Goal: Feedback & Contribution: Submit feedback/report problem

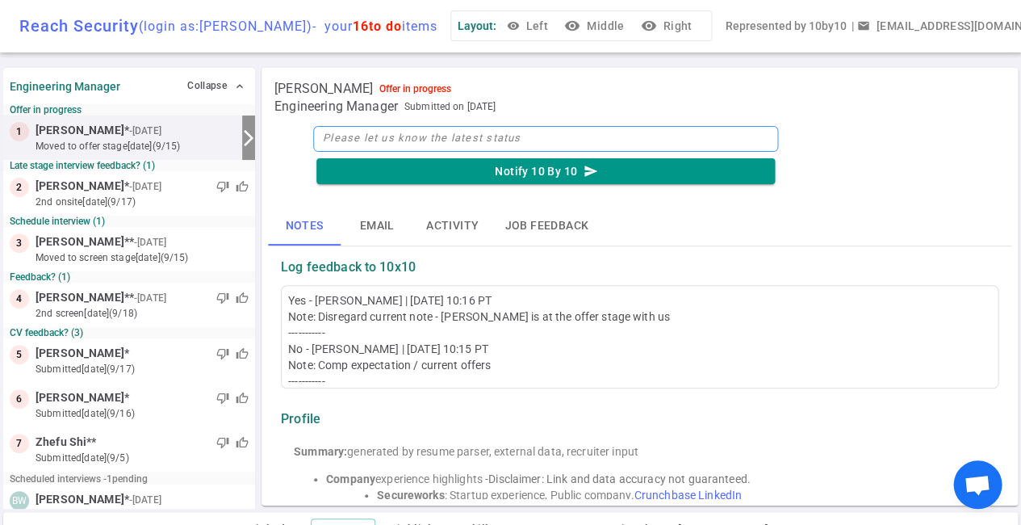
click at [340, 143] on textarea at bounding box center [545, 139] width 465 height 26
type textarea "B"
type textarea "Be"
type textarea "Ben"
type textarea "[PERSON_NAME]"
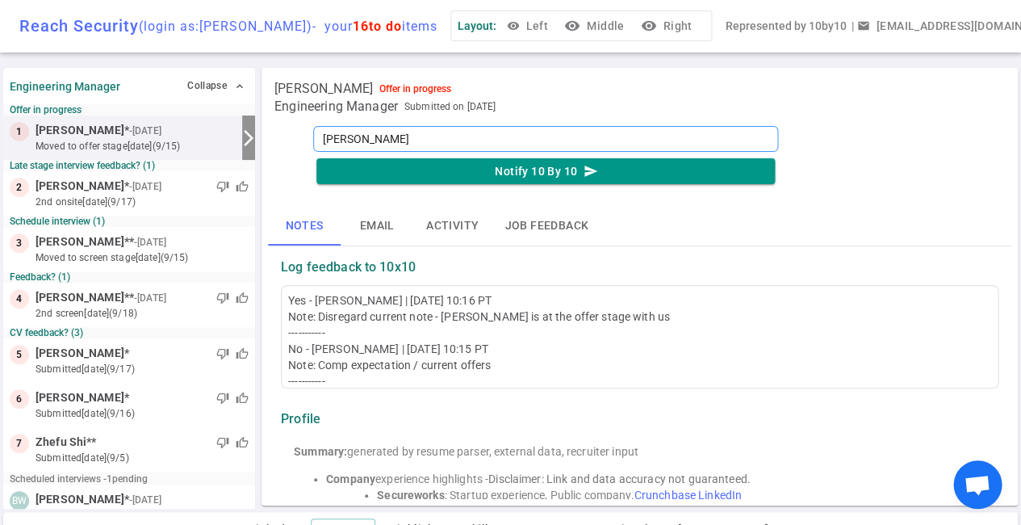
type textarea "Benji"
type textarea "Benji a"
type textarea "Benji ac"
type textarea "Benji acc"
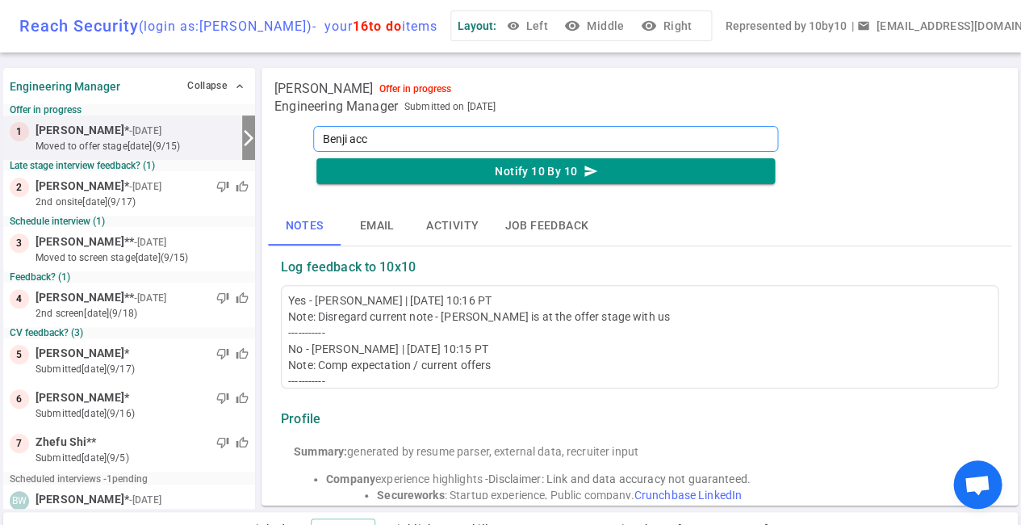
type textarea "Benji acce"
type textarea "Benji accep"
type textarea "Benji accept"
type textarea "[PERSON_NAME] accepte"
type textarea "[PERSON_NAME] accepted"
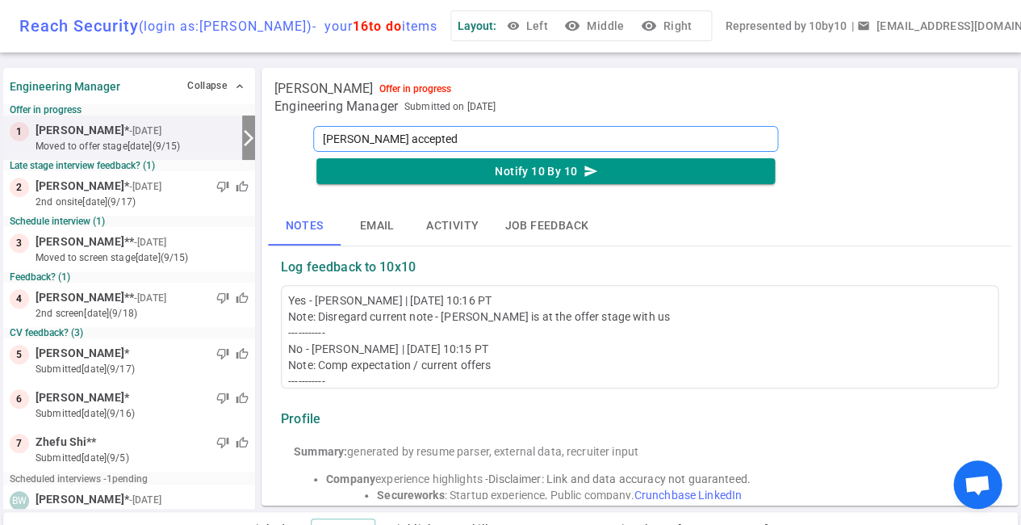
type textarea "[PERSON_NAME] accepted"
type textarea "[PERSON_NAME] accepted e"
type textarea "[PERSON_NAME] accepted el"
type textarea "[PERSON_NAME] accepted els"
type textarea "[PERSON_NAME] accepted else"
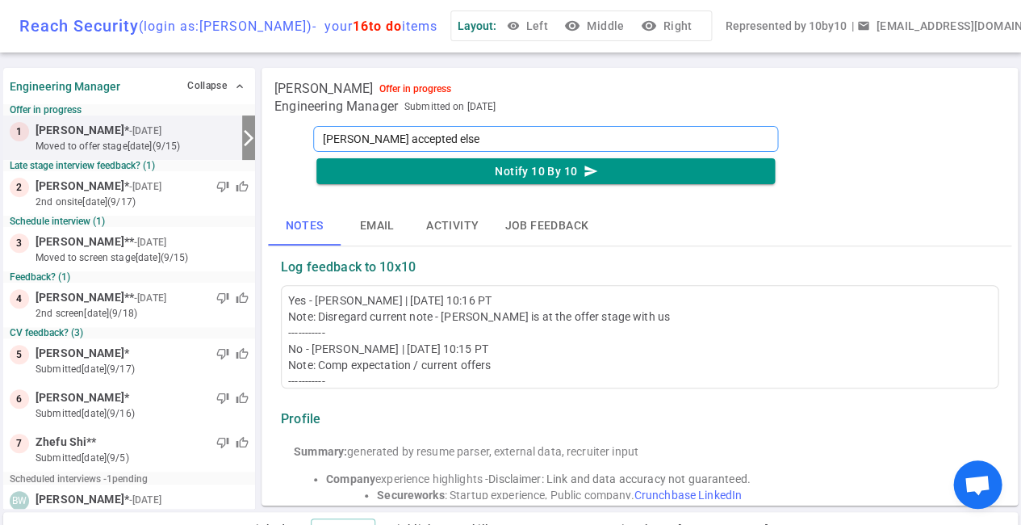
type textarea "[PERSON_NAME] accepted elsew"
type textarea "[PERSON_NAME] accepted elsewh"
type textarea "[PERSON_NAME] accepted elsewhe"
type textarea "[PERSON_NAME] accepted elsewher"
type textarea "[PERSON_NAME] accepted elsewhere"
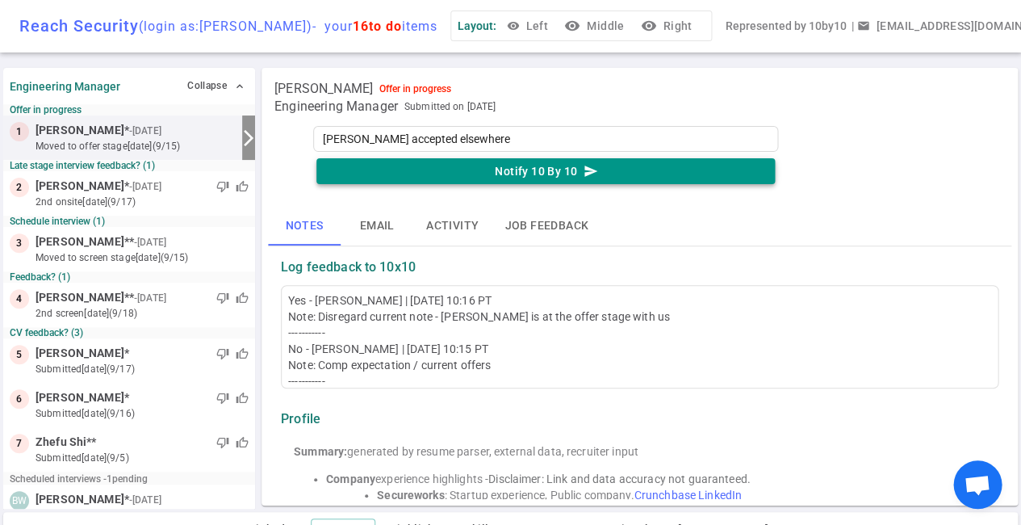
click at [488, 168] on button "Notify 10 By 10 send" at bounding box center [545, 171] width 459 height 27
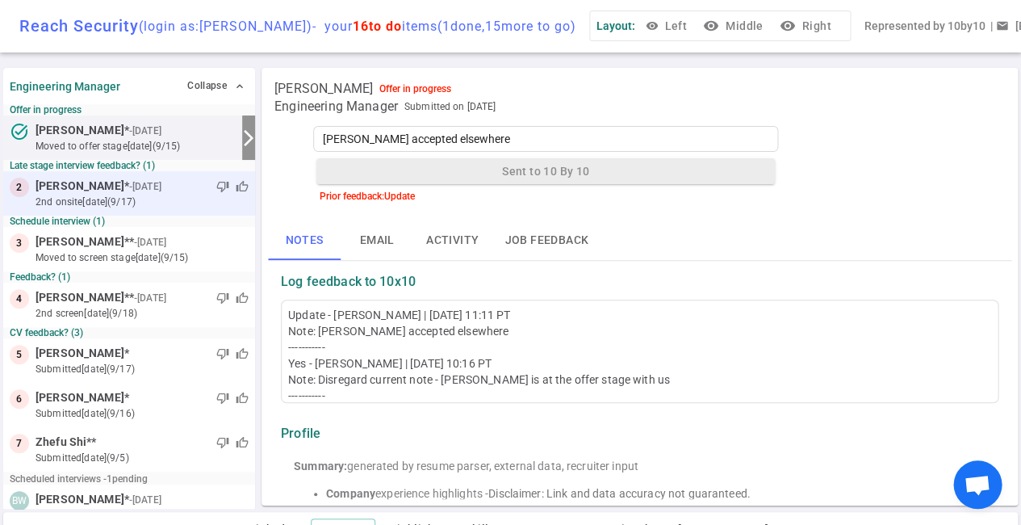
click at [129, 189] on small "- [DATE]" at bounding box center [145, 186] width 32 height 15
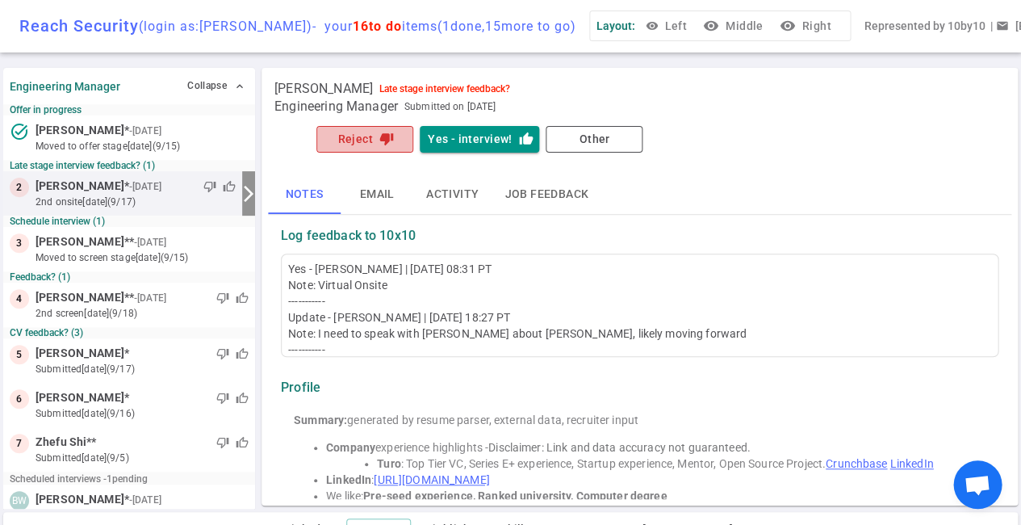
click at [391, 145] on icon "thumb_down" at bounding box center [386, 139] width 15 height 15
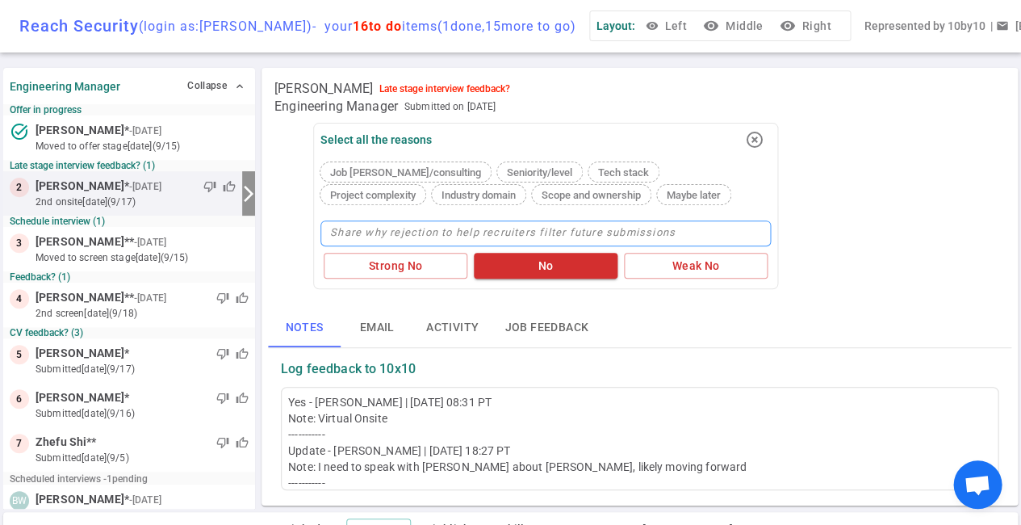
click at [391, 228] on textarea at bounding box center [545, 233] width 450 height 26
type textarea "T"
type textarea "Th"
type textarea "The"
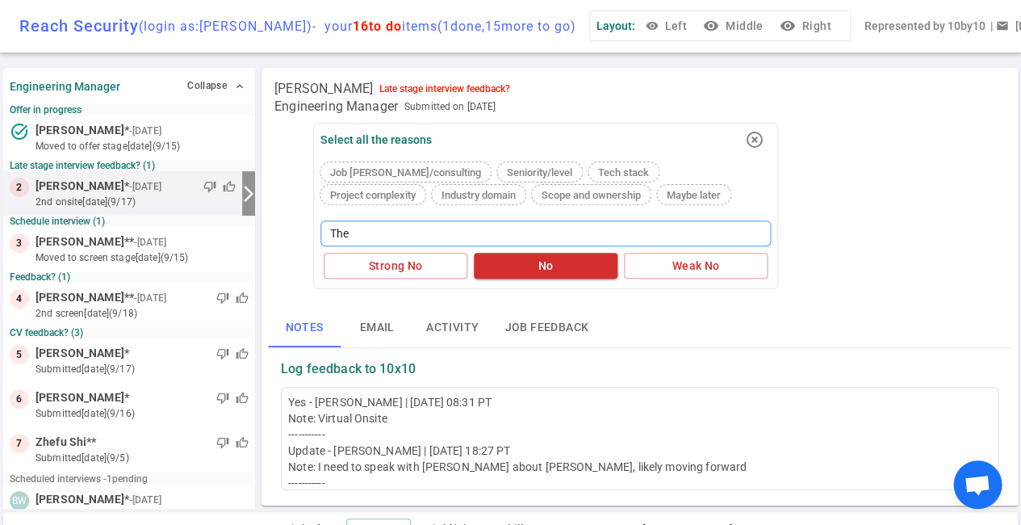
type textarea "The t"
type textarea "The te"
type textarea "The tea"
type textarea "The team"
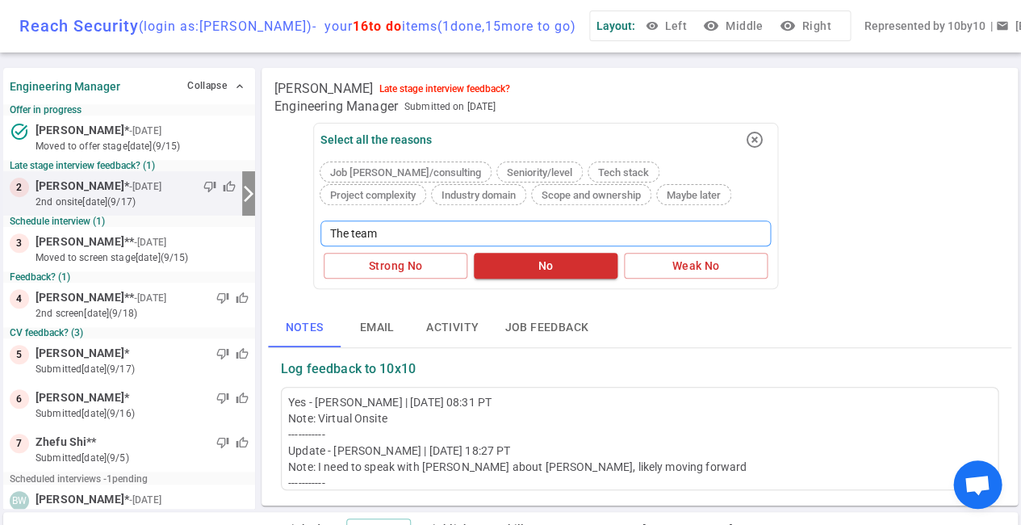
type textarea "The team h"
type textarea "The team ha"
type textarea "The team has"
type textarea "The team has p"
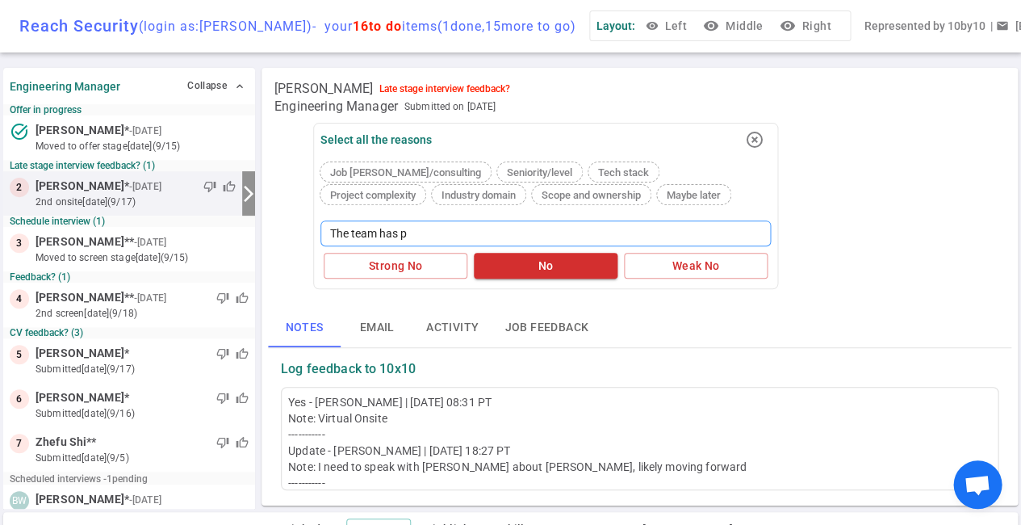
type textarea "The team has pa"
type textarea "The team has pas"
type textarea "The team has pass"
type textarea "The team has passe"
type textarea "The team has passed"
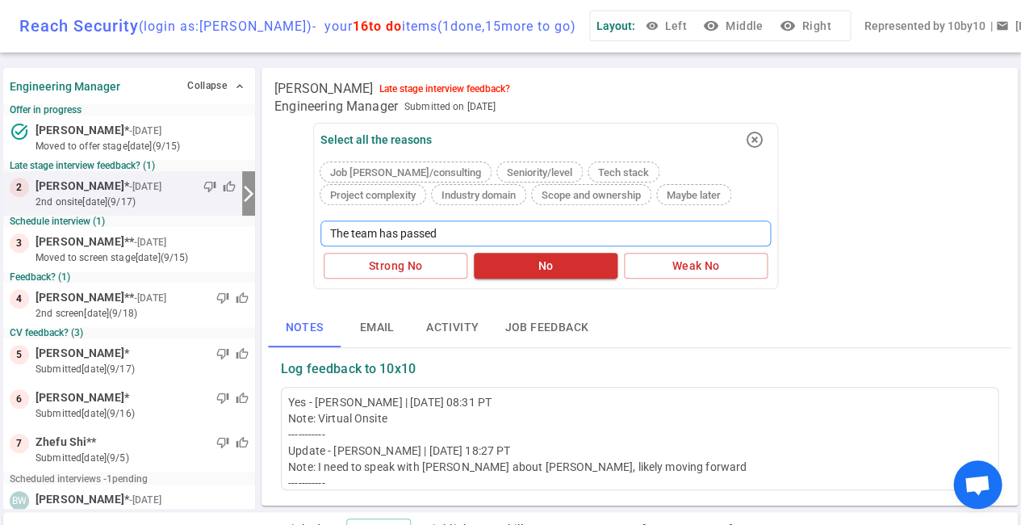
type textarea "The team has passed"
type textarea "The team has passed o"
type textarea "The team has passed on"
type textarea "The team has passed on J"
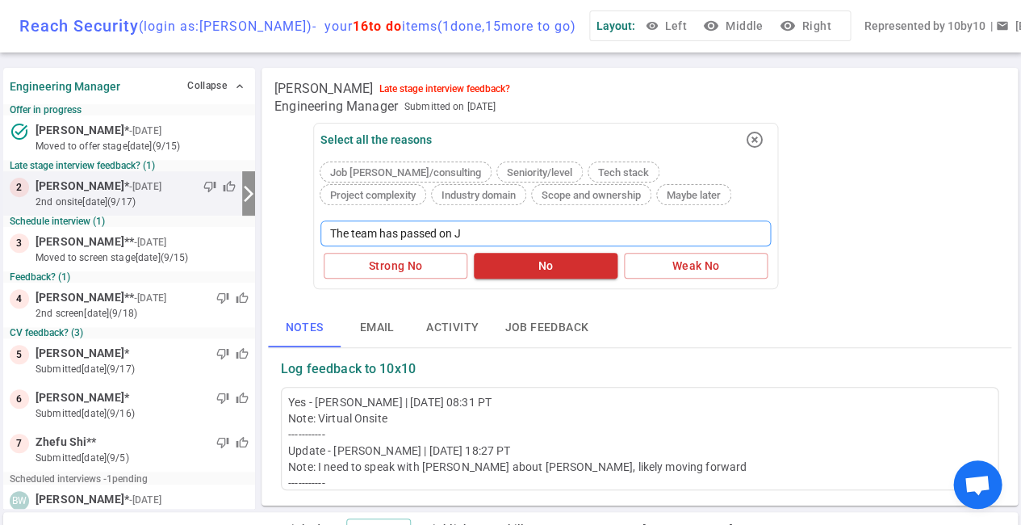
type textarea "The team has passed on Ja"
type textarea "The team has passed on Jac"
type textarea "The team has passed on Jaco"
type textarea "The team has passed on [PERSON_NAME]"
type textarea "The team has passed on [PERSON_NAME]."
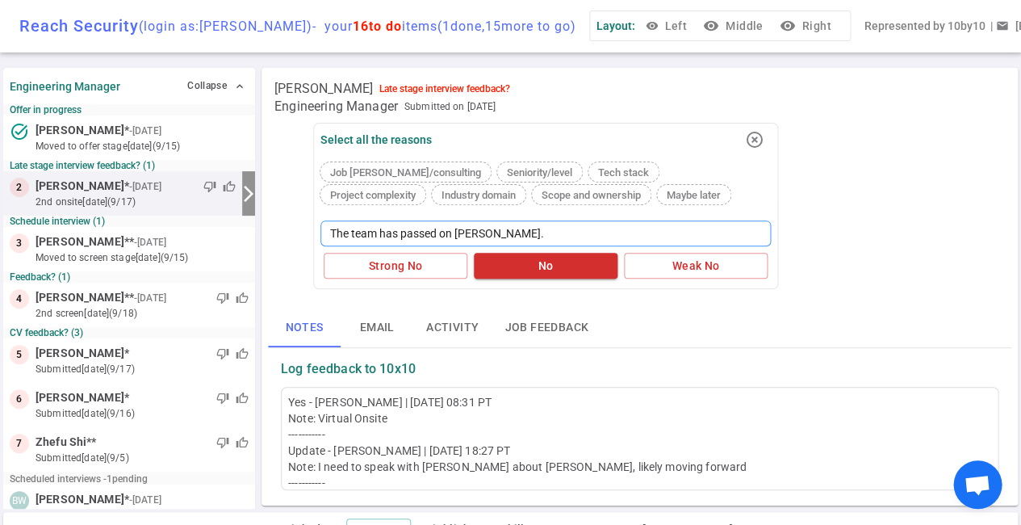
type textarea "The team has passed on [PERSON_NAME]."
type textarea "The team has passed on [PERSON_NAME]. S"
type textarea "The team has passed on [PERSON_NAME]. St"
type textarea "The team has passed on [PERSON_NAME]. Str"
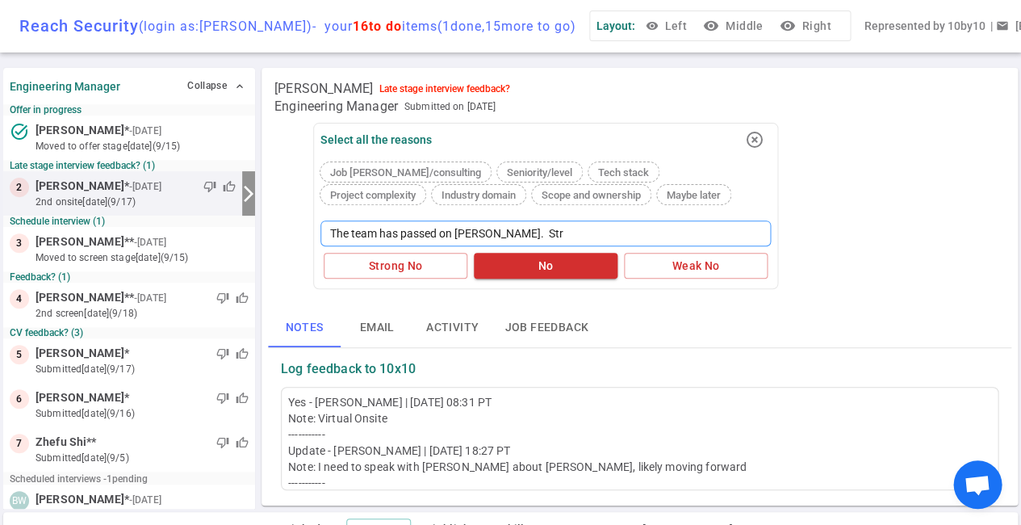
type textarea "The team has passed on [PERSON_NAME]. Stru"
type textarea "The team has passed on [PERSON_NAME]. [PERSON_NAME]"
type textarea "The team has passed on [PERSON_NAME]. Strugg"
type textarea "The team has passed on [PERSON_NAME]. Struggl"
type textarea "The team has passed on [PERSON_NAME]. Struggle"
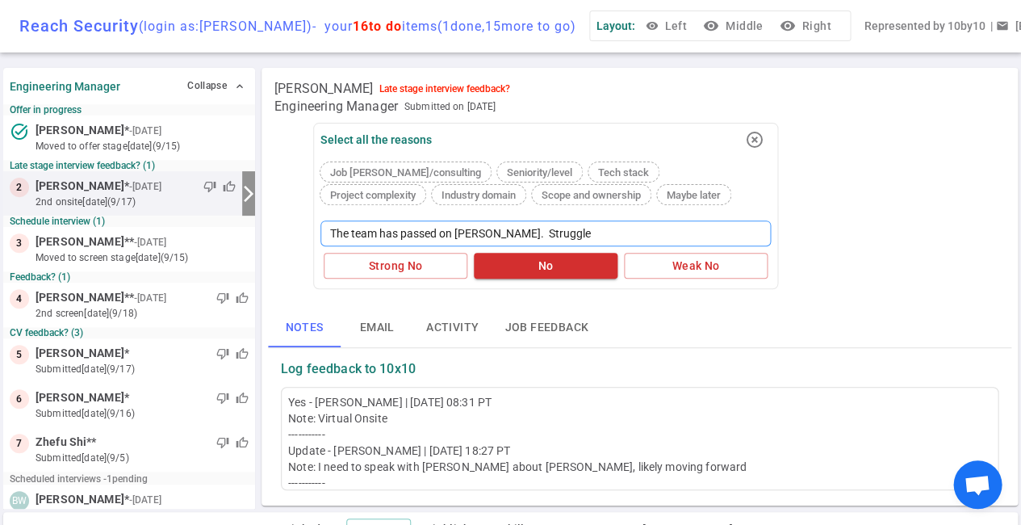
type textarea "The team has passed on [PERSON_NAME]. Struggled"
type textarea "The team has passed on [PERSON_NAME]. Struggled w"
type textarea "The team has passed on [PERSON_NAME]. Struggled wi"
type textarea "The team has passed on [PERSON_NAME]. Struggled wit"
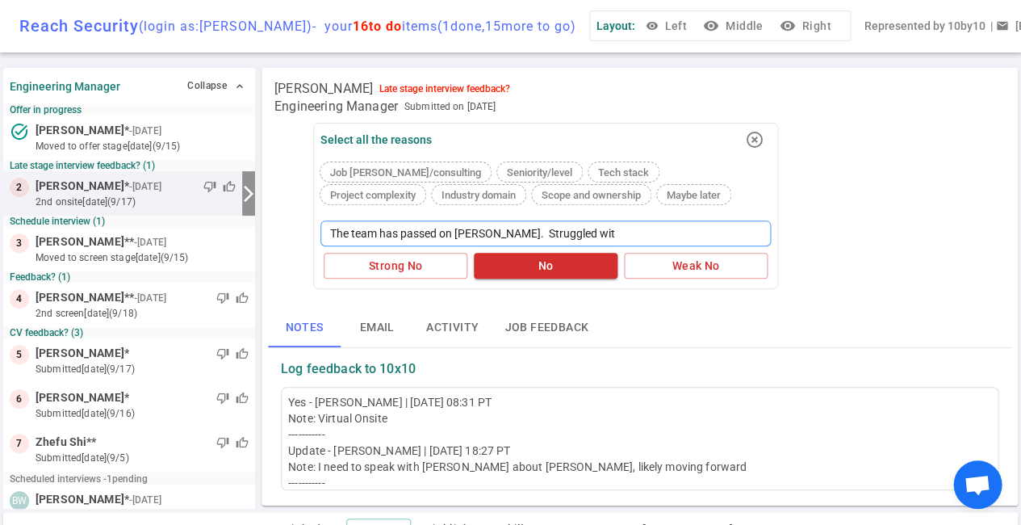
type textarea "The team has passed on [PERSON_NAME]. Struggled with"
type textarea "The team has passed on [PERSON_NAME]. Struggled with o"
type textarea "The team has passed on [PERSON_NAME]. Struggled with on"
type textarea "The team has passed on [PERSON_NAME]. Struggled with one"
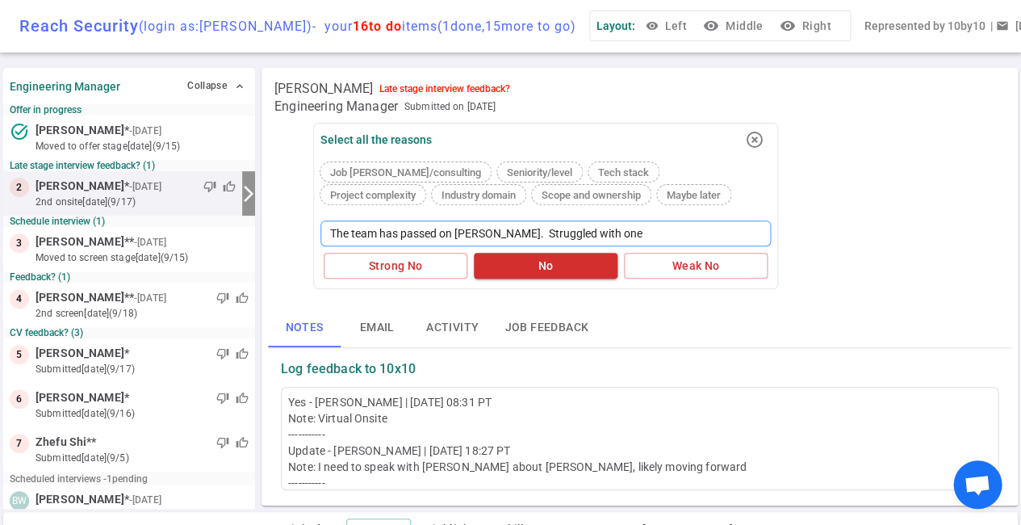
type textarea "The team has passed on [PERSON_NAME]. Struggled with one"
type textarea "The team has passed on [PERSON_NAME]. Struggled with one t"
type textarea "The team has passed on [PERSON_NAME]. Struggled with one te"
type textarea "The team has passed on [PERSON_NAME]. Struggled with one tec"
type textarea "The team has passed on [PERSON_NAME]. Struggled with one tech"
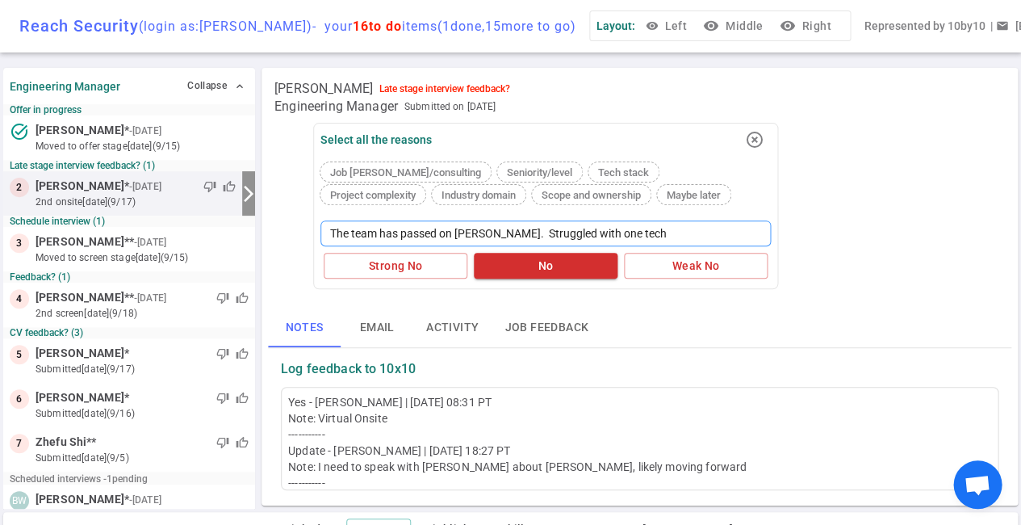
type textarea "The team has passed on [PERSON_NAME]. Struggled with one techn"
type textarea "The team has passed on [PERSON_NAME]. Struggled with one techni"
type textarea "The team has passed on [PERSON_NAME]. Struggled with one technic"
type textarea "The team has passed on [PERSON_NAME]. Struggled with one technica"
type textarea "The team has passed on [PERSON_NAME]. Struggled with one technical"
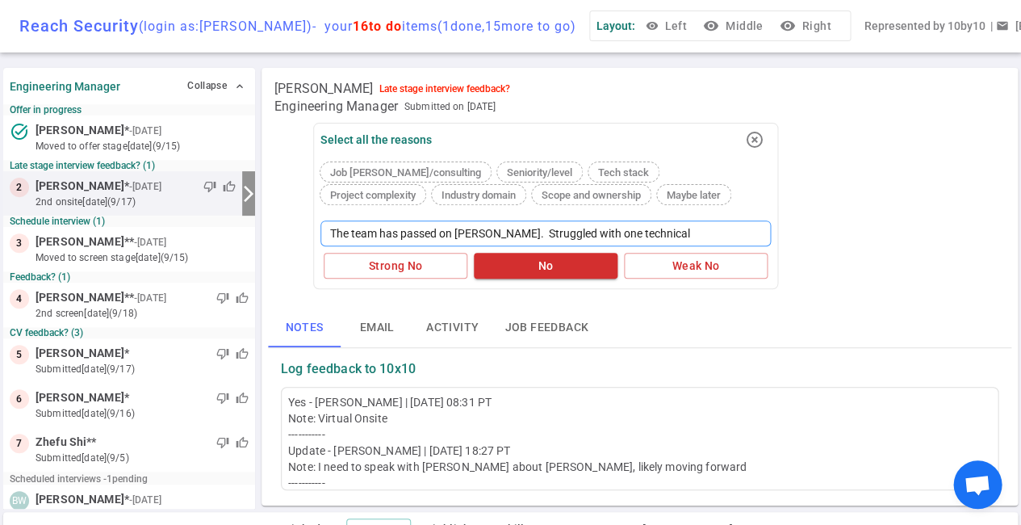
type textarea "The team has passed on [PERSON_NAME]. Struggled with one technical"
type textarea "The team has passed on [PERSON_NAME]. Struggled with one technical r"
type textarea "The team has passed on [PERSON_NAME]. Struggled with one technical ro"
type textarea "The team has passed on [PERSON_NAME]. Struggled with one technical rou"
type textarea "The team has passed on [PERSON_NAME]. Struggled with one technical roun"
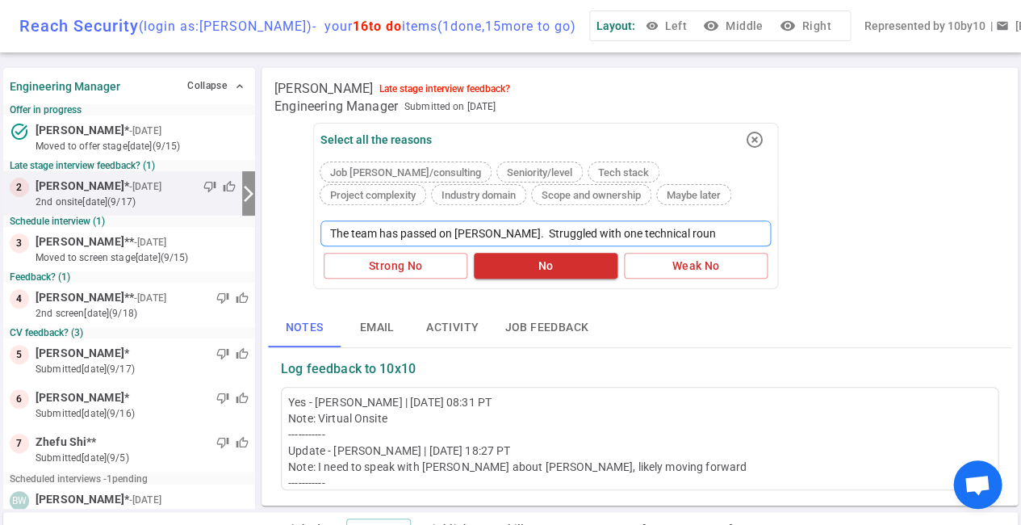
type textarea "The team has passed on [PERSON_NAME]. Struggled with one technical round"
type textarea "The team has passed on [PERSON_NAME]. Struggled with one technical round."
type textarea "The team has passed on [PERSON_NAME]. Struggled with one technical round. J"
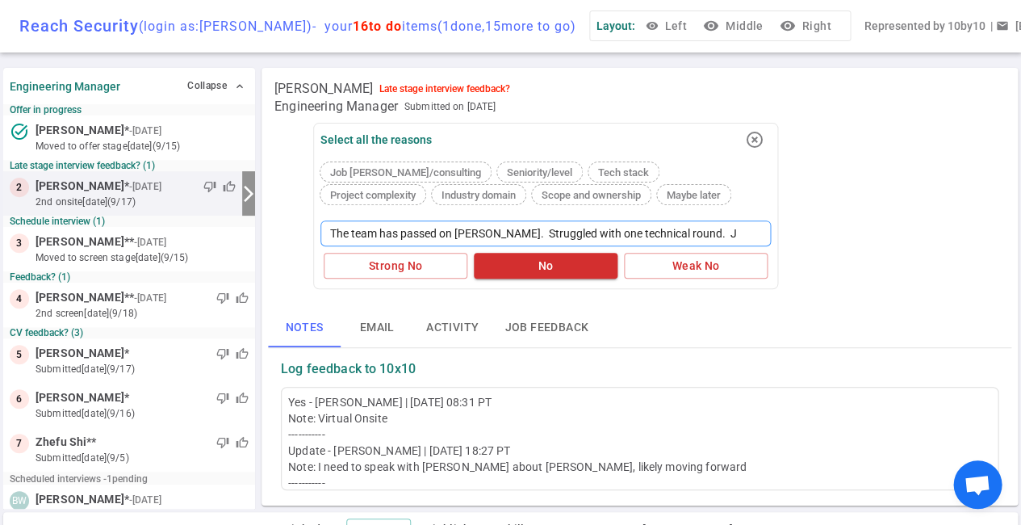
type textarea "The team has passed on [PERSON_NAME]. Struggled with one technical round. Je"
type textarea "The team has passed on [PERSON_NAME]. Struggled with one technical round. Jef"
type textarea "The team has passed on [PERSON_NAME]. Struggled with one technical round. [PERS…"
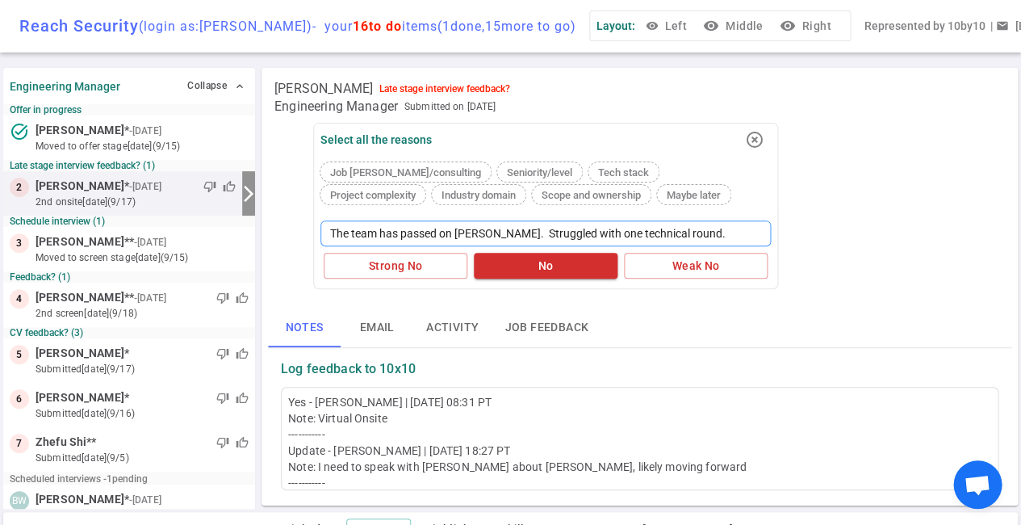
type textarea "The team has passed on [PERSON_NAME]. Struggled with one technical round. [PERS…"
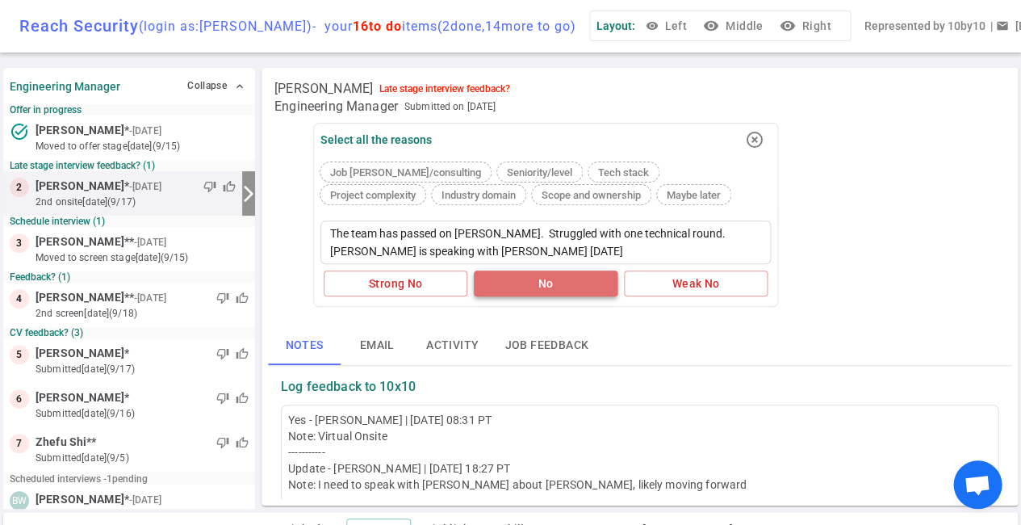
click at [537, 281] on button "No" at bounding box center [546, 283] width 144 height 27
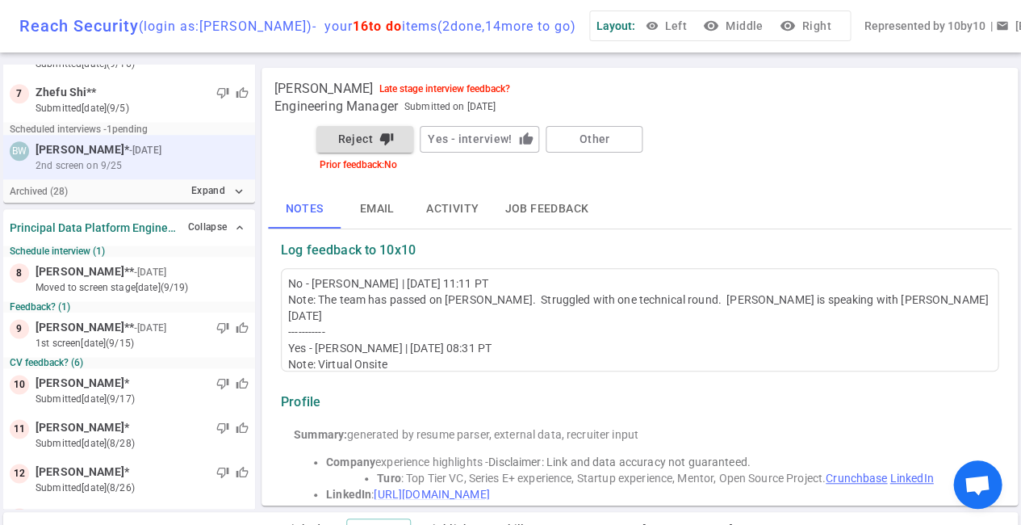
scroll to position [353, 0]
